Goal: Task Accomplishment & Management: Manage account settings

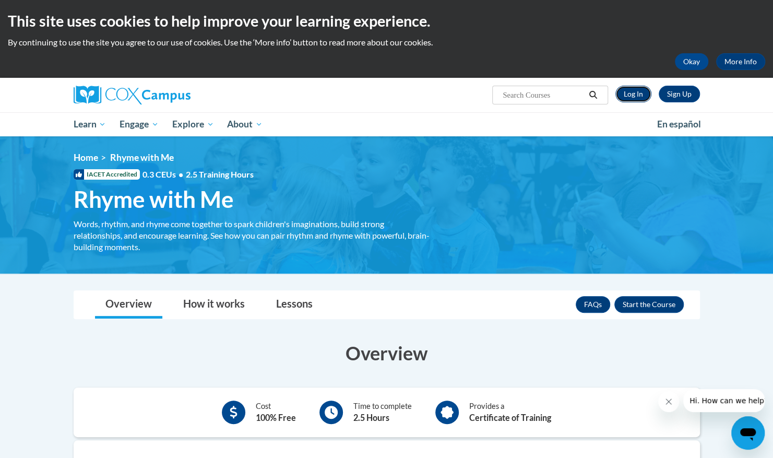
click at [638, 93] on link "Log In" at bounding box center [633, 94] width 36 height 17
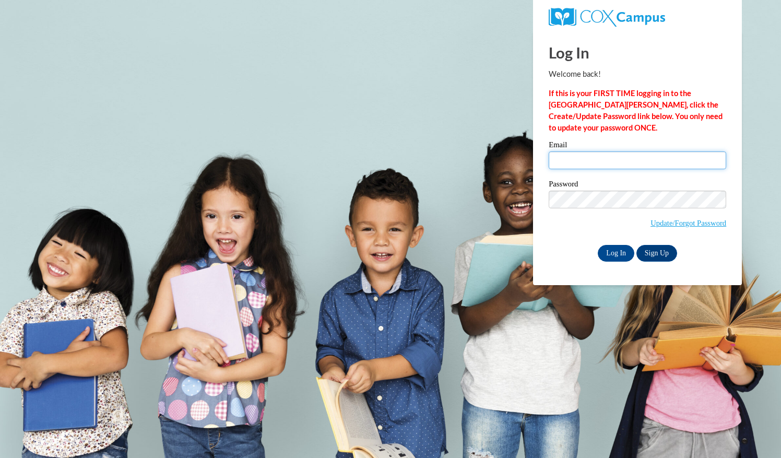
click at [645, 164] on input "Email" at bounding box center [637, 160] width 177 height 18
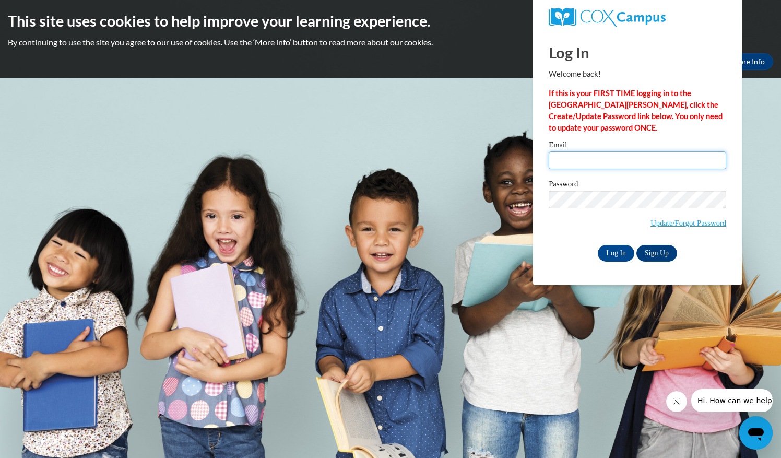
click at [642, 161] on input "Email" at bounding box center [637, 160] width 177 height 18
type input "joanveronicalewis@gmail.com"
click at [622, 254] on input "Log In" at bounding box center [616, 253] width 37 height 17
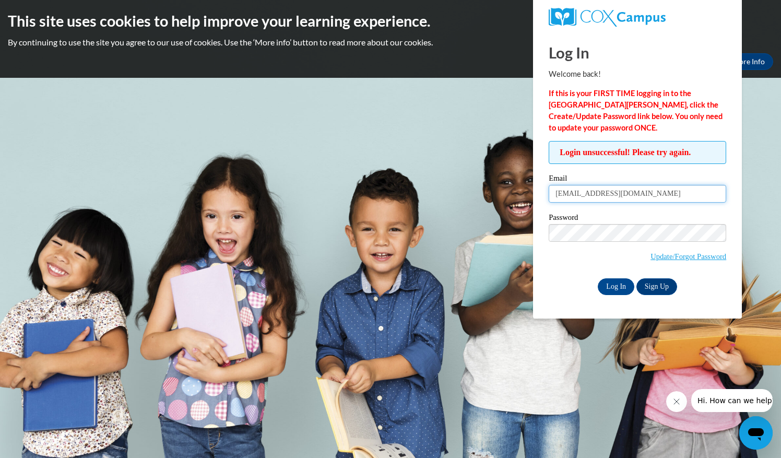
click at [660, 193] on input "joanveronicalewis@gmail.com" at bounding box center [637, 194] width 177 height 18
type input "joanveronicalewis@gmail.com"
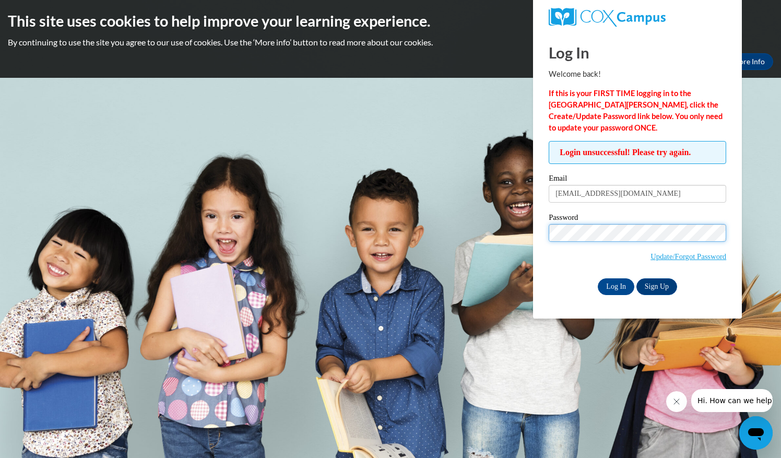
click at [598, 278] on input "Log In" at bounding box center [616, 286] width 37 height 17
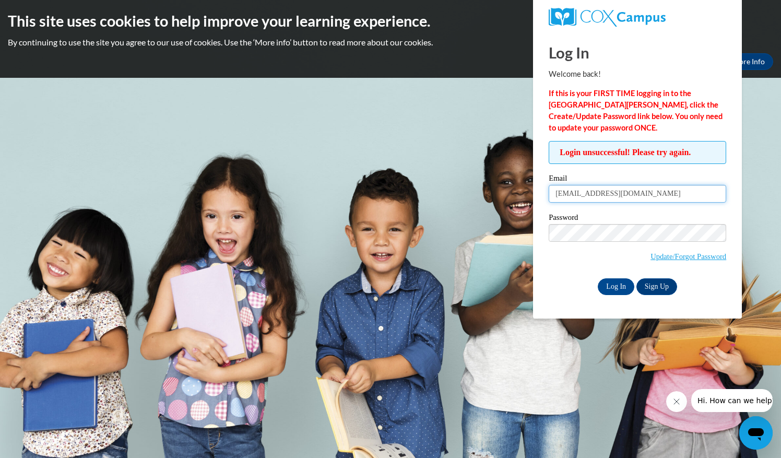
click at [657, 194] on input "joanveronicalewis@gmail.com" at bounding box center [637, 194] width 177 height 18
type input "j"
type input "jlewis@epsteinatlanta.org"
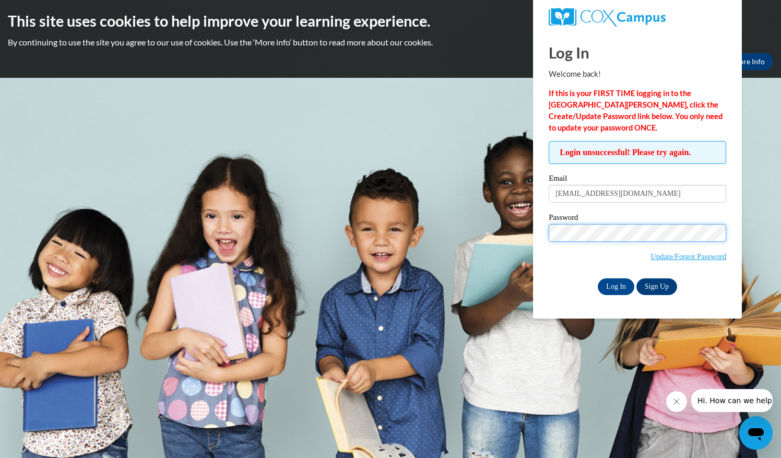
click at [598, 278] on input "Log In" at bounding box center [616, 286] width 37 height 17
click at [696, 255] on link "Update/Forgot Password" at bounding box center [688, 256] width 76 height 8
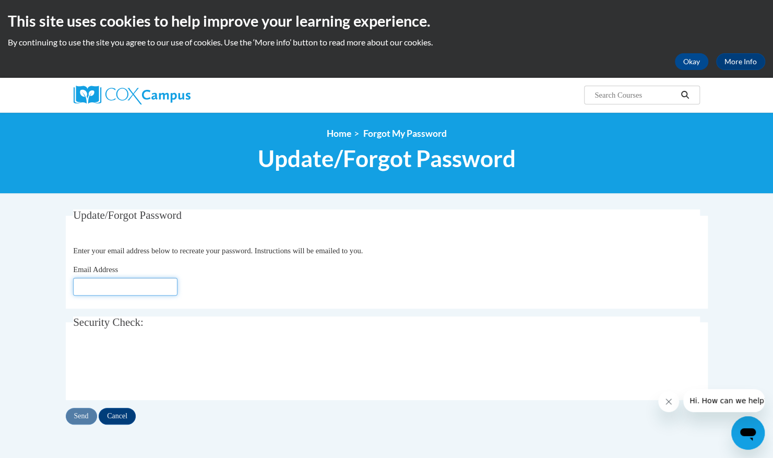
click at [121, 290] on input "Email Address" at bounding box center [125, 287] width 104 height 18
type input "[EMAIL_ADDRESS][DOMAIN_NAME]"
click at [82, 411] on input "Send" at bounding box center [81, 416] width 31 height 17
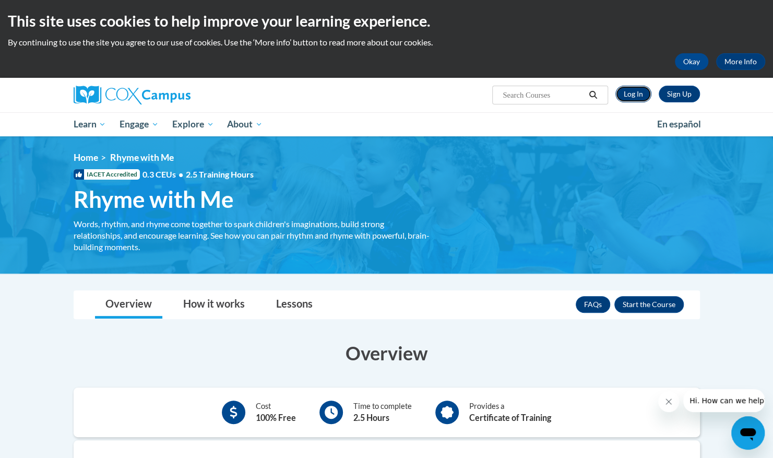
click at [635, 97] on link "Log In" at bounding box center [633, 94] width 36 height 17
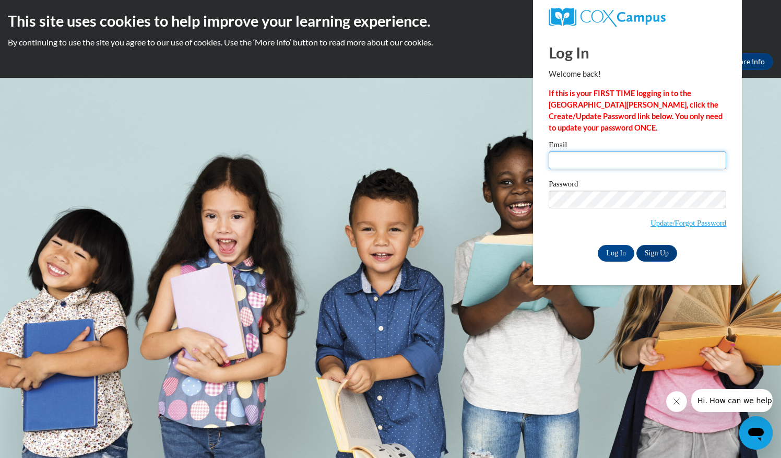
click at [612, 156] on input "Email" at bounding box center [637, 160] width 177 height 18
type input "[EMAIL_ADDRESS][DOMAIN_NAME]"
click at [616, 252] on input "Log In" at bounding box center [616, 253] width 37 height 17
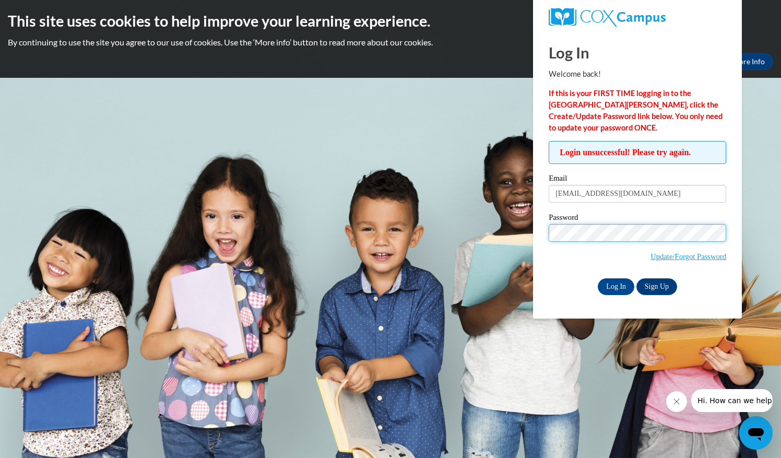
click at [598, 278] on input "Log In" at bounding box center [616, 286] width 37 height 17
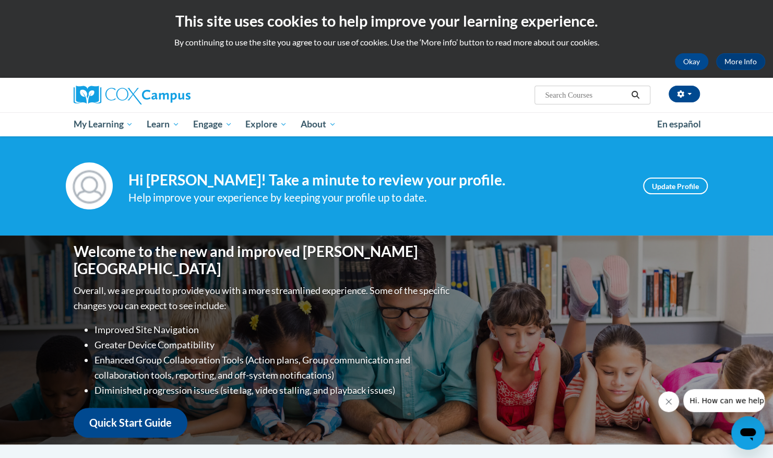
click at [611, 92] on input "Search..." at bounding box center [586, 95] width 84 height 13
